Goal: Information Seeking & Learning: Learn about a topic

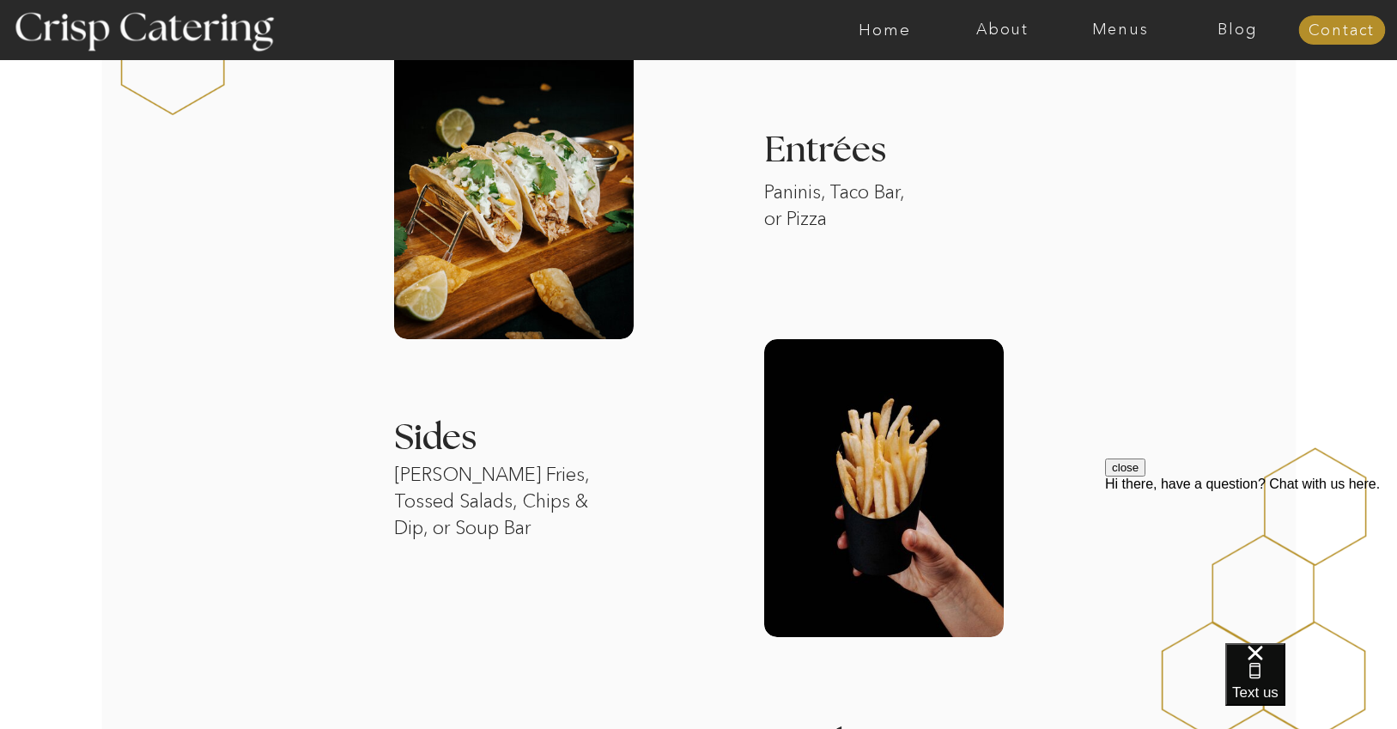
scroll to position [1615, 0]
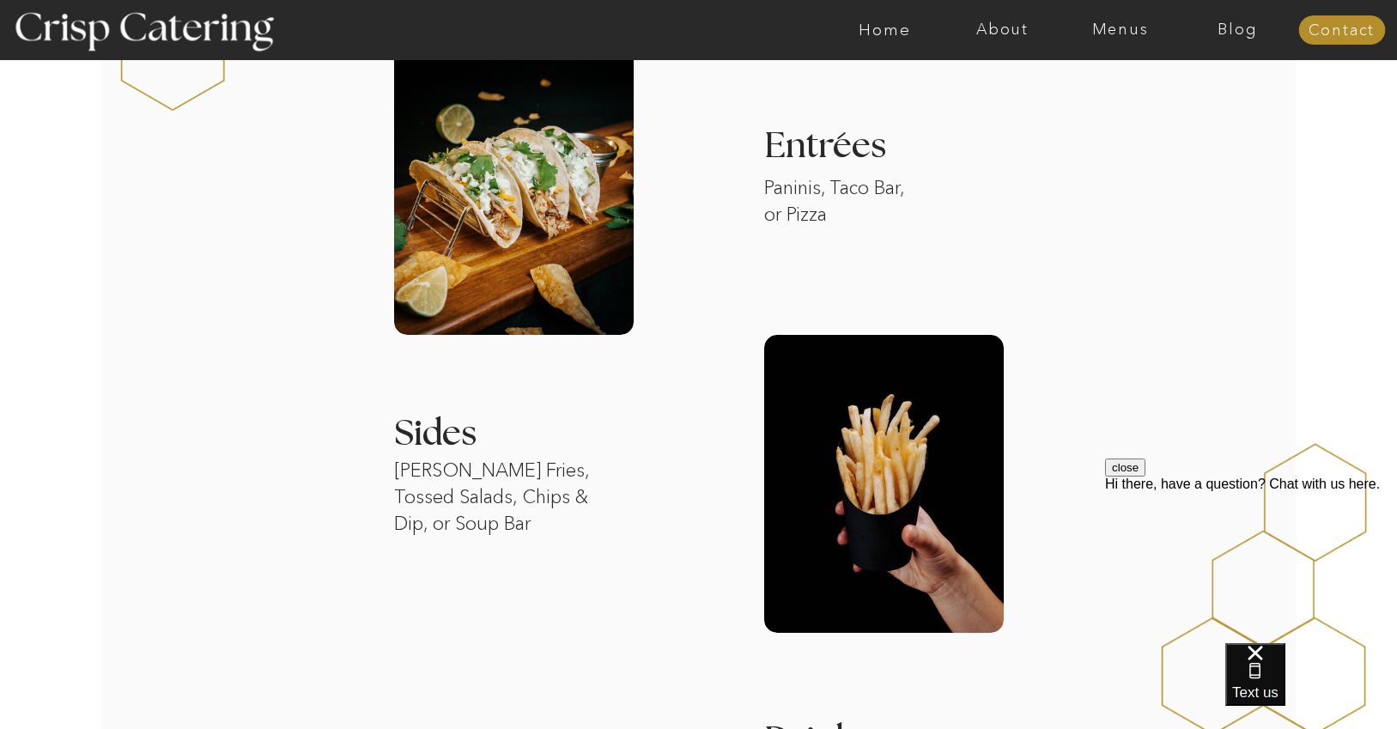
click at [501, 245] on div at bounding box center [514, 186] width 240 height 298
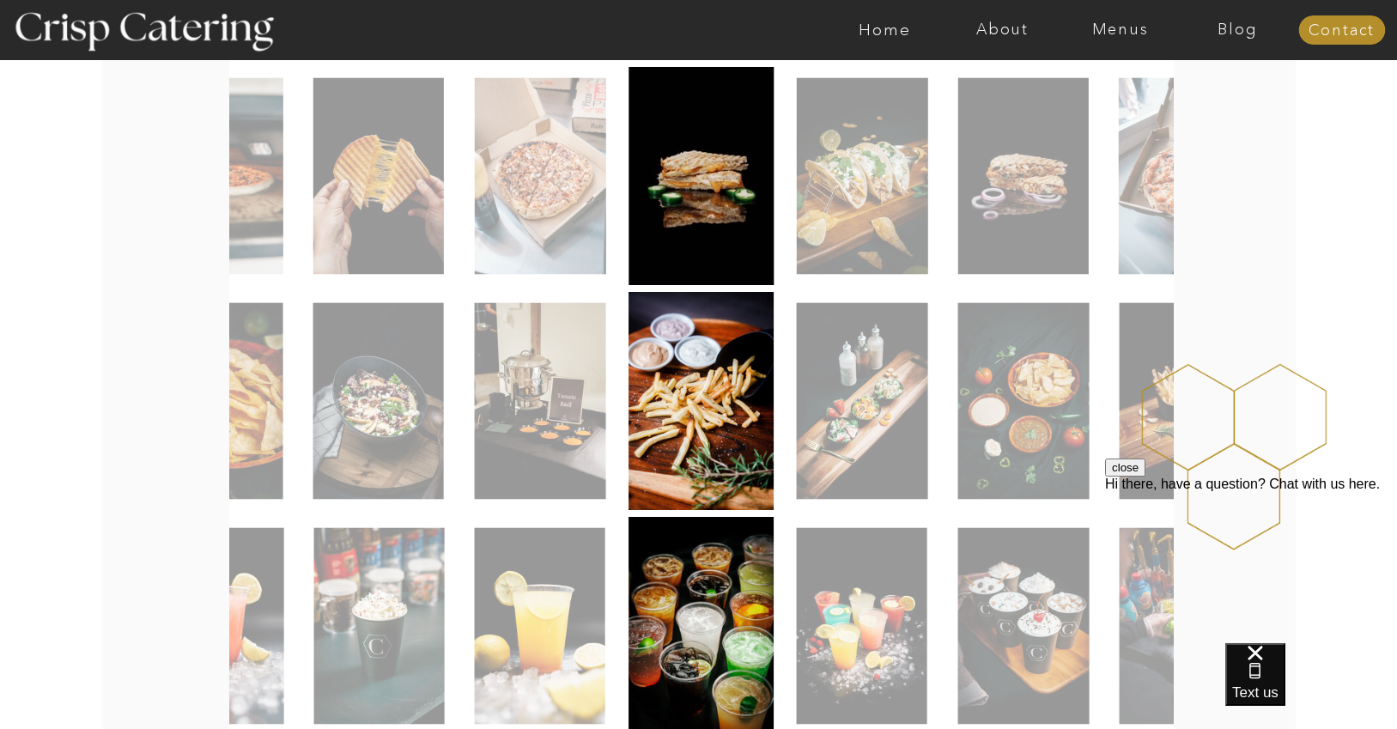
scroll to position [133, 0]
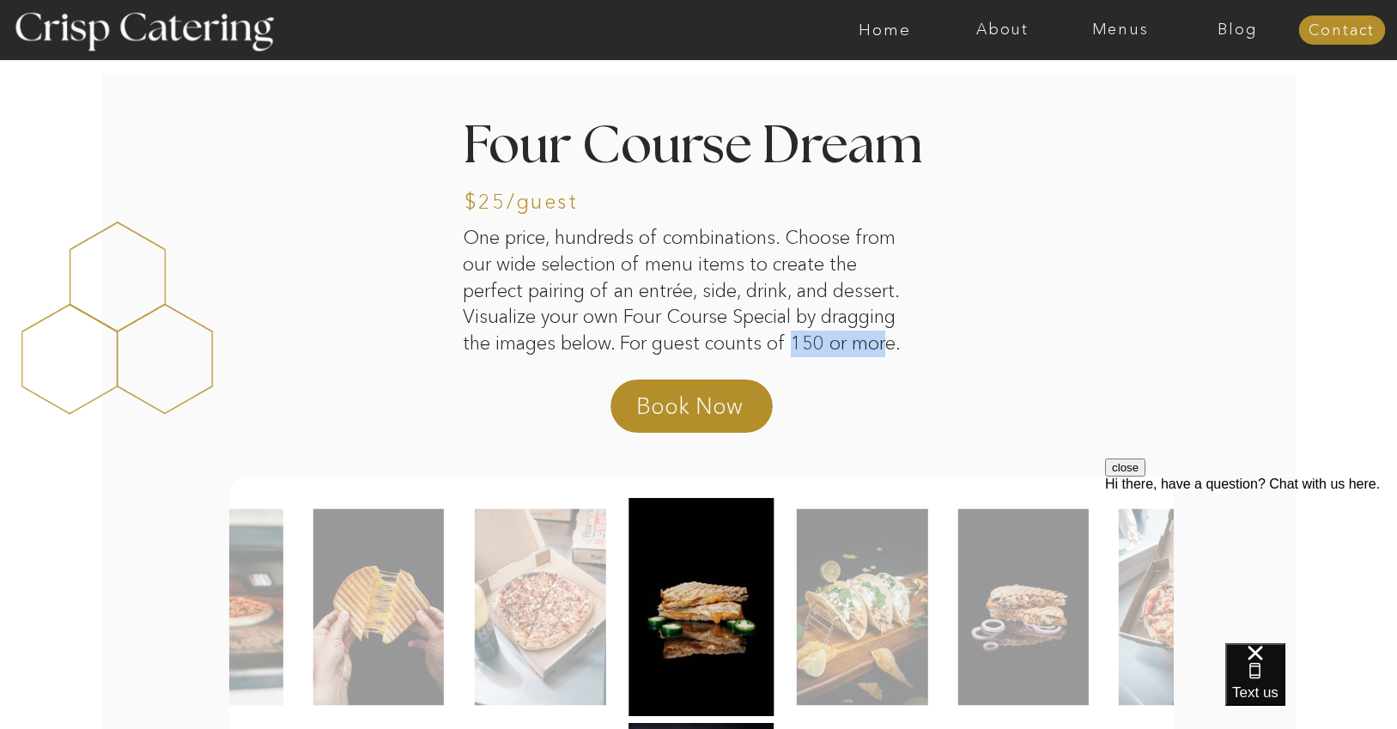
drag, startPoint x: 791, startPoint y: 346, endPoint x: 884, endPoint y: 343, distance: 92.8
click at [884, 335] on p "One price, hundreds of combinations. Choose from our wide selection of menu ite…" at bounding box center [691, 280] width 456 height 110
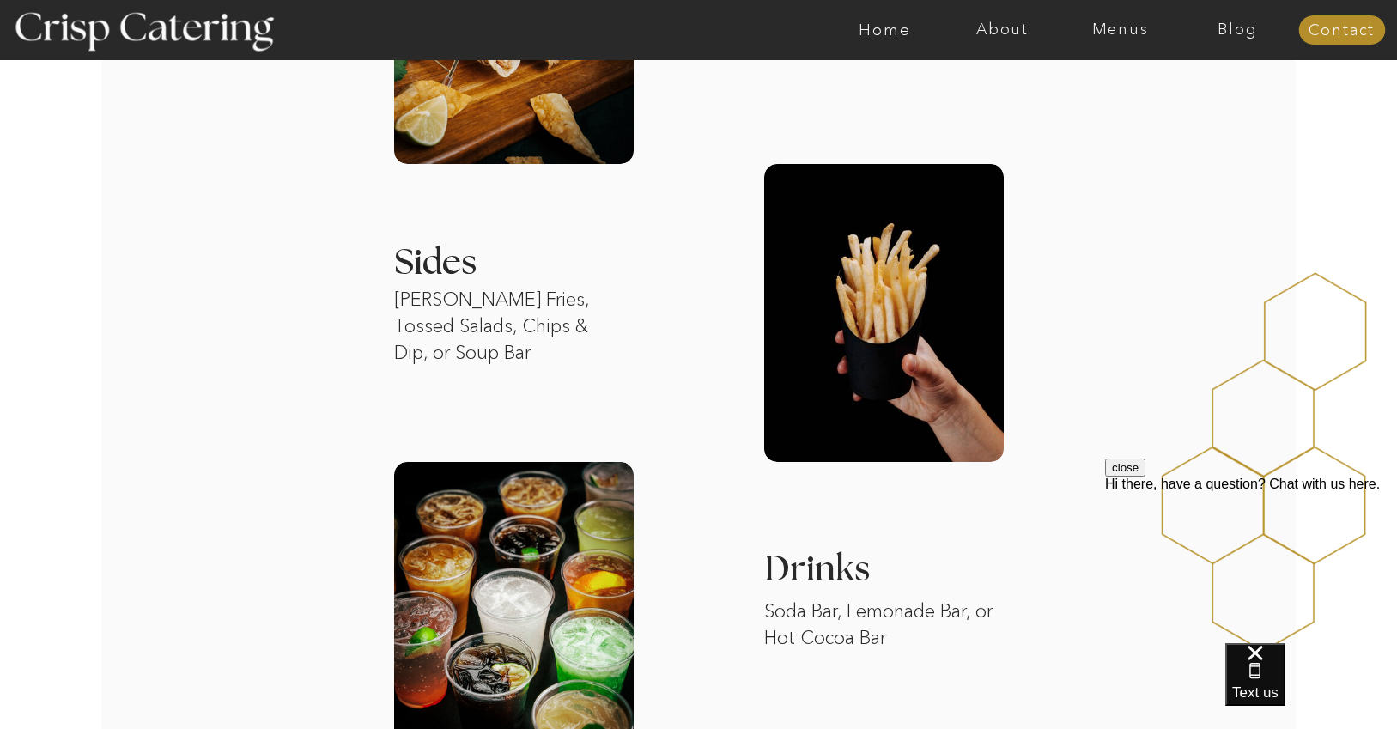
scroll to position [1763, 0]
